Goal: Task Accomplishment & Management: Use online tool/utility

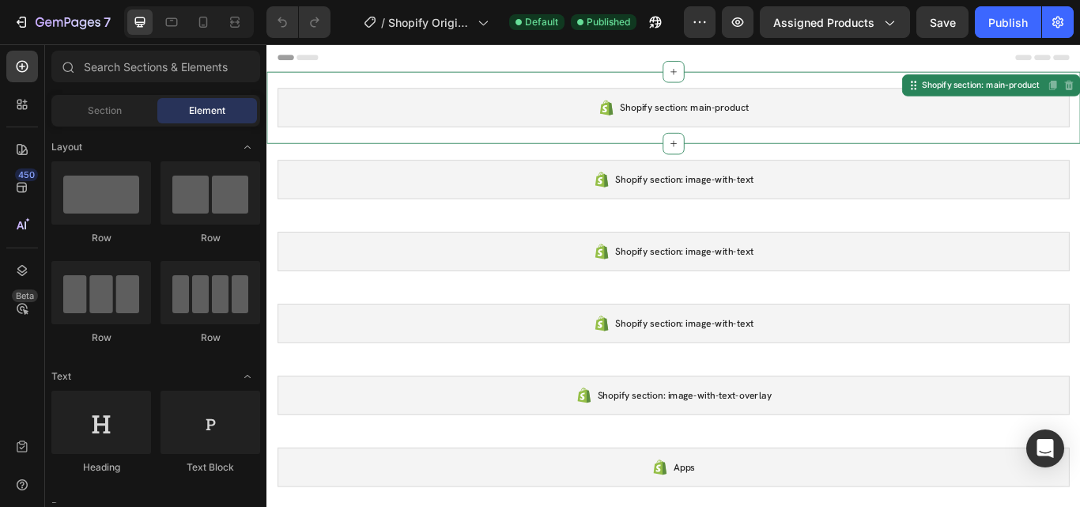
click at [801, 129] on div "Shopify section: main-product" at bounding box center [740, 119] width 923 height 46
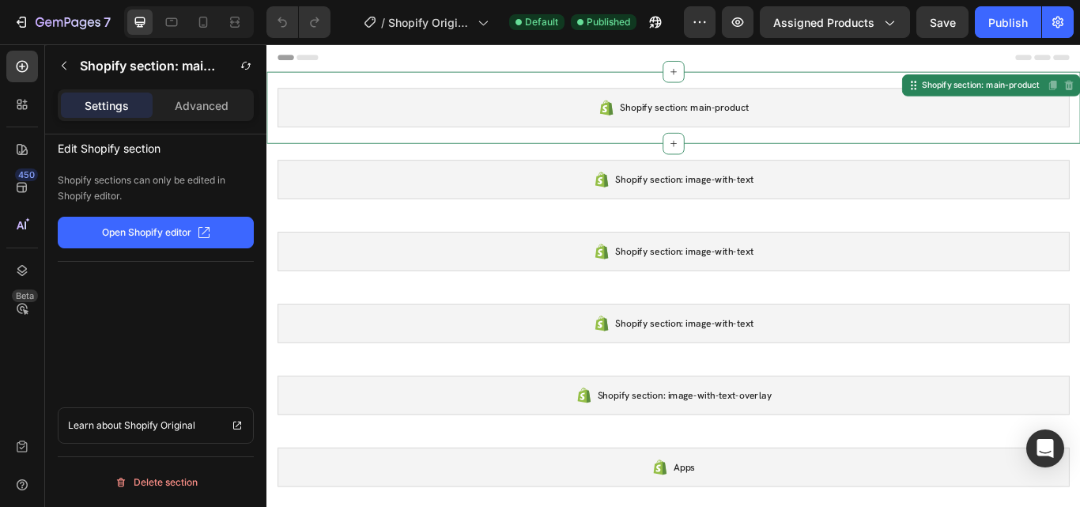
click at [194, 231] on button "Open Shopify editor" at bounding box center [156, 233] width 196 height 32
